Goal: Find specific page/section: Find specific page/section

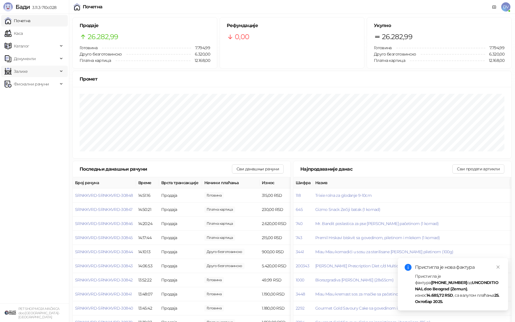
click at [27, 70] on span "Залихе" at bounding box center [21, 71] width 14 height 11
click at [43, 60] on span "Документи" at bounding box center [31, 58] width 53 height 11
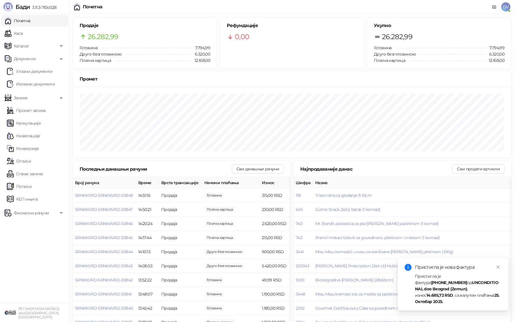
click at [37, 78] on ul "Улазни документи Излазни документи" at bounding box center [34, 77] width 69 height 26
click at [45, 73] on link "Улазни документи" at bounding box center [30, 71] width 46 height 11
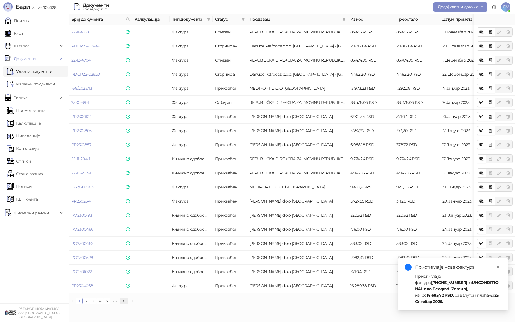
click at [124, 301] on link "99" at bounding box center [124, 300] width 8 height 6
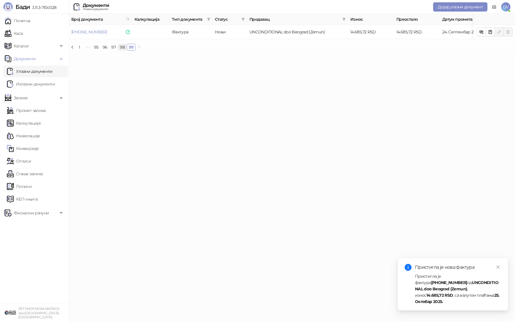
click at [124, 49] on link "98" at bounding box center [122, 47] width 8 height 6
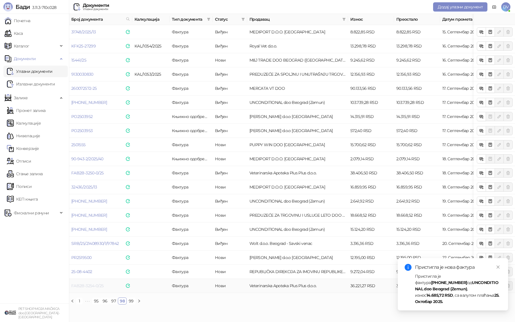
click at [92, 285] on link "FAB2B-3254-0/25" at bounding box center [87, 285] width 32 height 5
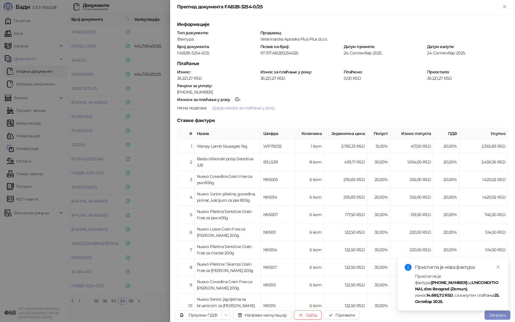
click at [196, 50] on div "FAB2B-3254-0/25" at bounding box center [217, 52] width 82 height 5
copy div "FAB2B-3254-0/25"
click at [93, 149] on div at bounding box center [257, 161] width 515 height 322
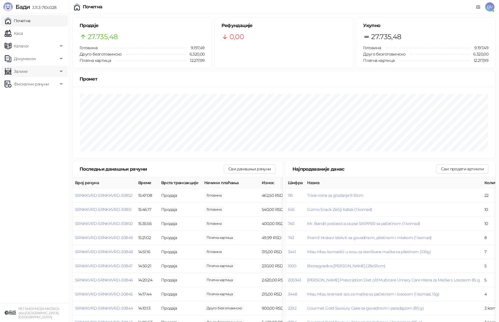
click at [38, 70] on span "Залихе" at bounding box center [31, 71] width 53 height 11
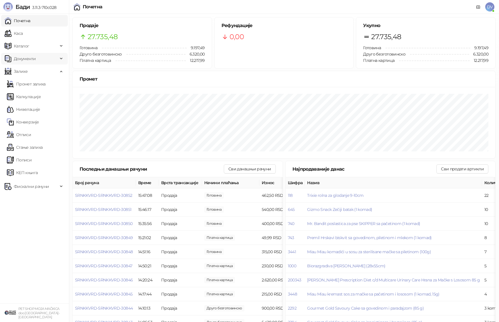
click at [52, 57] on span "Документи" at bounding box center [31, 58] width 53 height 11
click at [45, 44] on span "Каталог" at bounding box center [31, 45] width 53 height 11
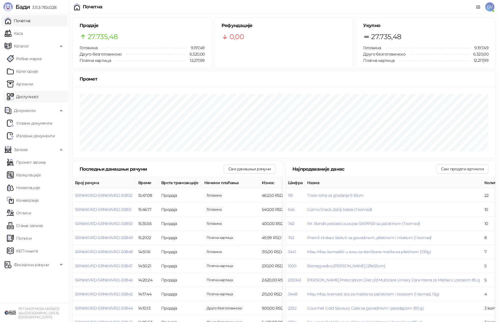
click at [32, 94] on link "Доступност" at bounding box center [23, 96] width 32 height 11
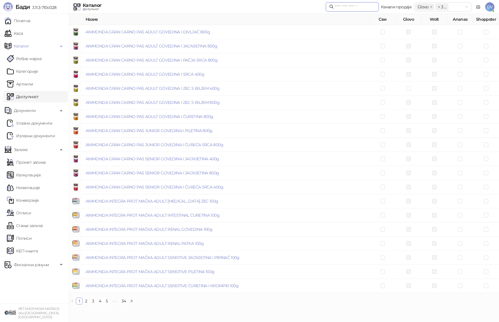
click at [353, 6] on input "text" at bounding box center [355, 7] width 40 height 6
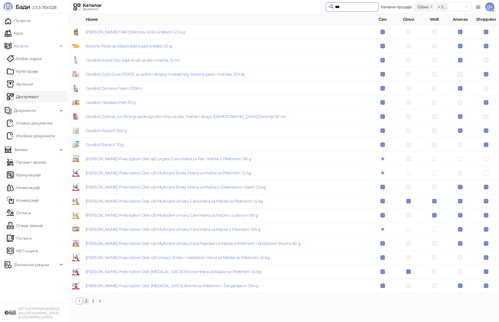
type input "***"
click at [89, 301] on link "2" at bounding box center [86, 300] width 6 height 6
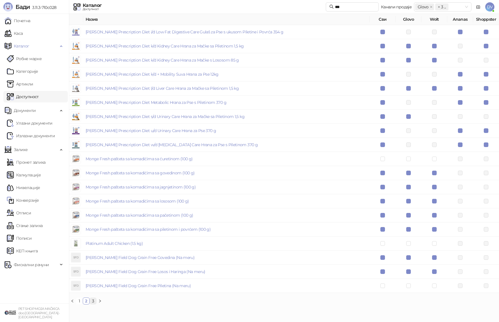
click at [92, 301] on link "3" at bounding box center [93, 300] width 6 height 6
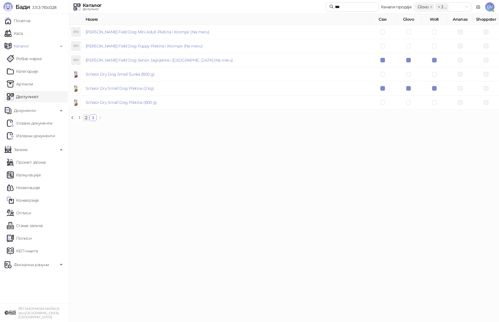
click at [84, 117] on link "2" at bounding box center [86, 117] width 6 height 6
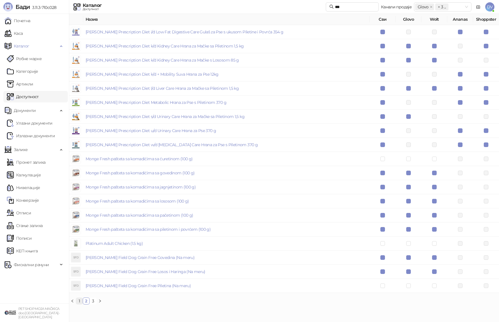
click at [80, 298] on link "1" at bounding box center [79, 300] width 6 height 6
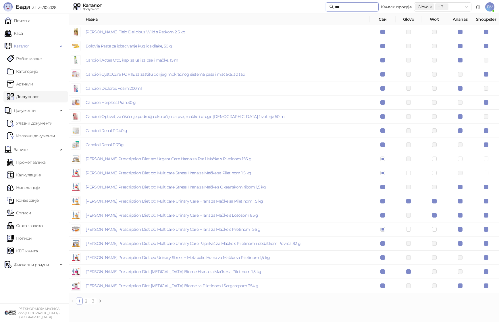
click at [358, 5] on input "***" at bounding box center [355, 7] width 40 height 6
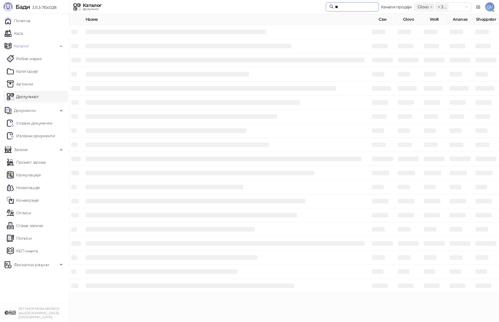
type input "***"
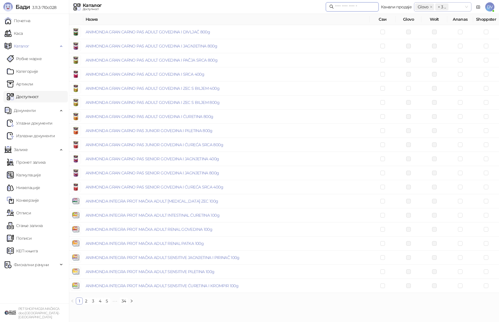
click at [460, 6] on div "Glovo Wolt Ananas Shoppster + 3 ..." at bounding box center [439, 7] width 49 height 8
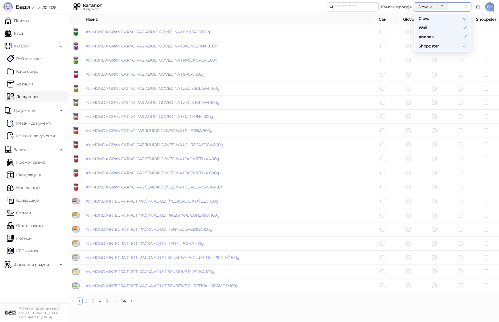
click at [464, 17] on icon "check" at bounding box center [465, 18] width 4 height 4
click at [449, 26] on div "Wolt" at bounding box center [441, 27] width 44 height 6
click at [454, 43] on div "Shoppster" at bounding box center [441, 46] width 44 height 6
click at [309, 11] on div "Каталог Доступност Канали продаје Ananas + 0 ... DV" at bounding box center [250, 7] width 490 height 14
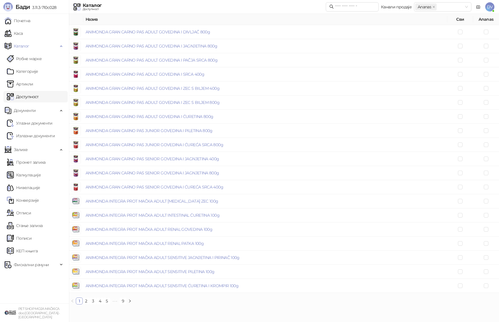
click at [86, 297] on div "Назив Сви Ananas ANIMONDA GRAN CARNO PAS ADULT GOVEDINA I DIVLJAČ 800g ANIMONDA…" at bounding box center [284, 159] width 430 height 290
click at [86, 299] on link "2" at bounding box center [86, 300] width 6 height 6
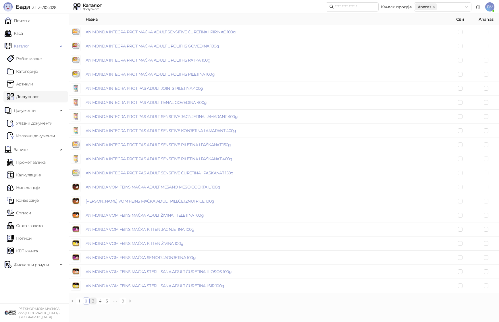
click at [91, 300] on link "3" at bounding box center [93, 300] width 6 height 6
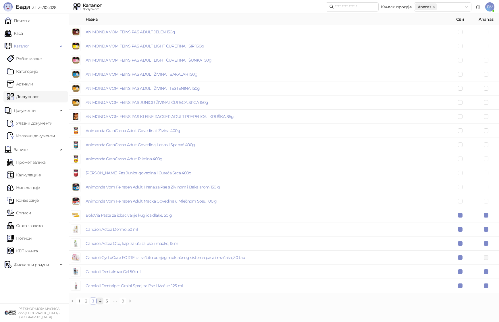
click at [99, 302] on link "4" at bounding box center [100, 300] width 6 height 6
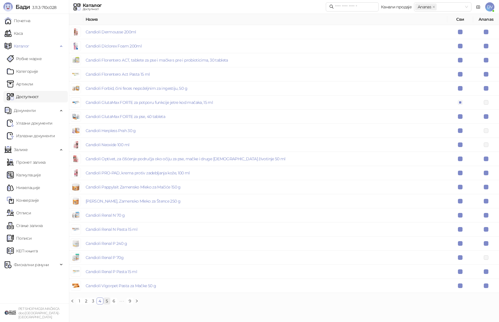
click at [107, 300] on link "5" at bounding box center [107, 300] width 6 height 6
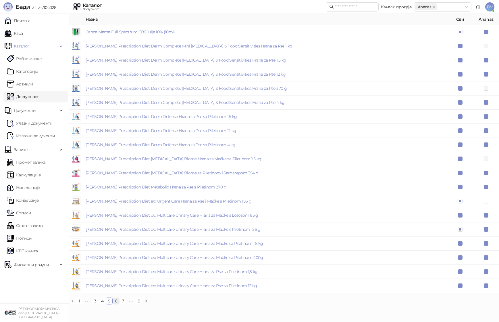
click at [114, 299] on link "6" at bounding box center [116, 300] width 6 height 6
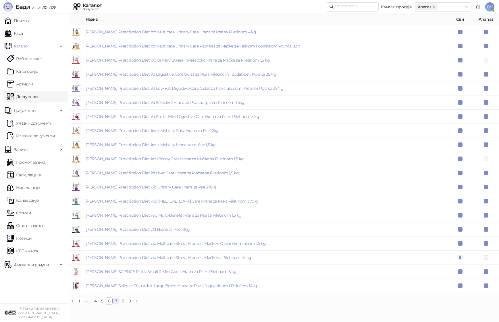
click at [117, 300] on link "7" at bounding box center [116, 300] width 6 height 6
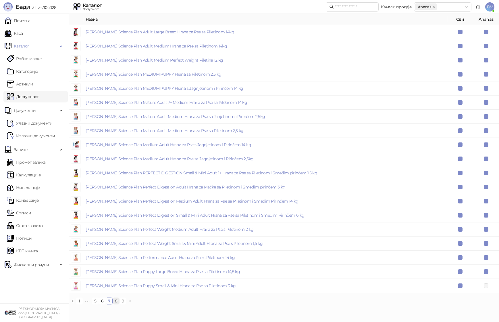
click at [118, 300] on link "8" at bounding box center [116, 300] width 6 height 6
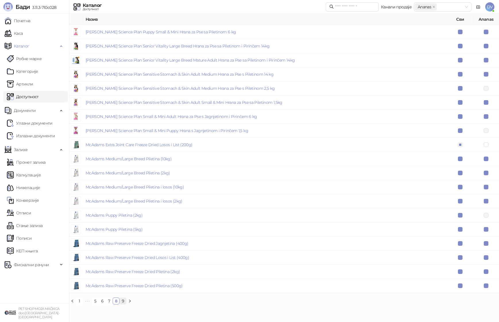
click at [122, 299] on link "9" at bounding box center [123, 300] width 6 height 6
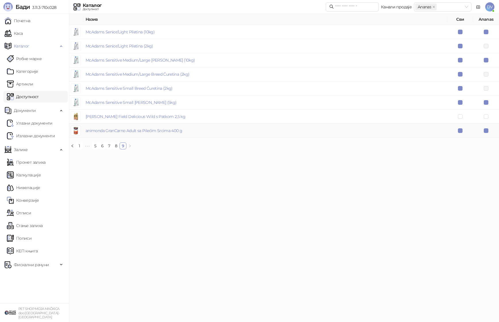
click at [461, 127] on label at bounding box center [460, 130] width 5 height 6
click at [354, 154] on html "Бади 3.11.3-710c028 Почетна Каса Каталог Робне марке Категорије Артикли Доступн…" at bounding box center [249, 77] width 499 height 154
